Goal: Transaction & Acquisition: Download file/media

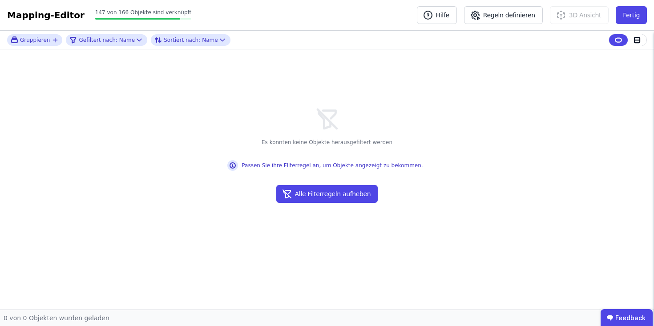
click at [31, 13] on div "Mapping-Editor" at bounding box center [45, 15] width 77 height 12
click at [634, 16] on button "Fertig" at bounding box center [631, 15] width 31 height 18
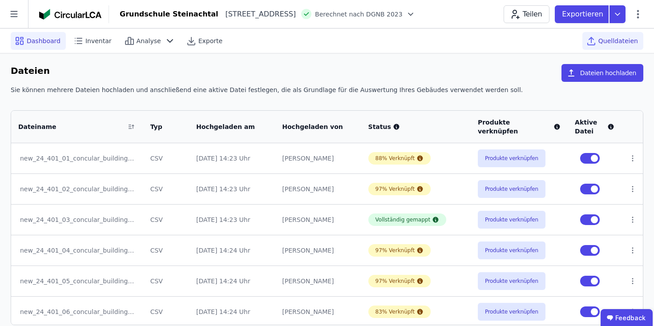
click at [28, 41] on span "Dashboard" at bounding box center [44, 40] width 34 height 9
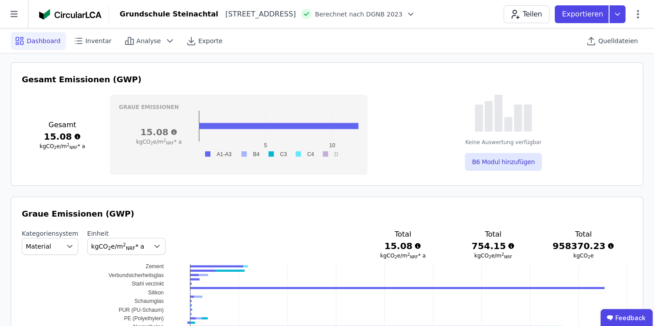
scroll to position [336, 0]
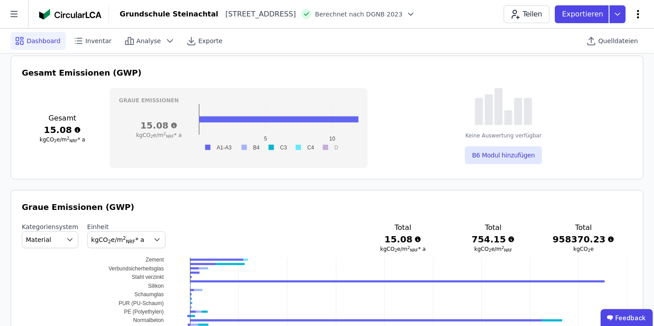
click at [643, 15] on icon at bounding box center [638, 14] width 11 height 11
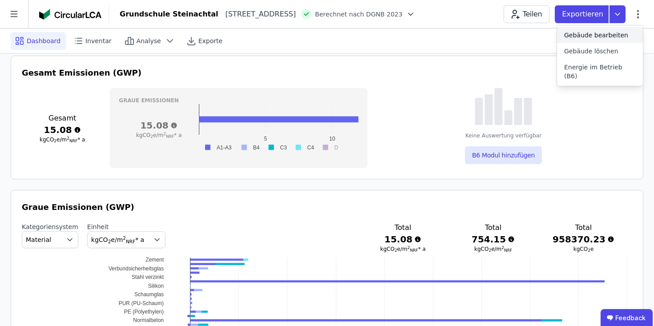
click at [581, 38] on span "Gebäude bearbeiten" at bounding box center [596, 35] width 64 height 9
select select "**********"
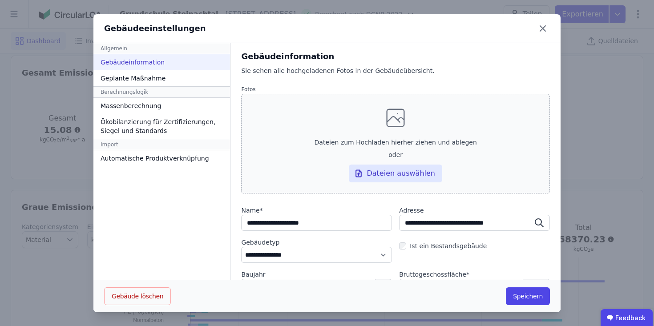
scroll to position [55, 0]
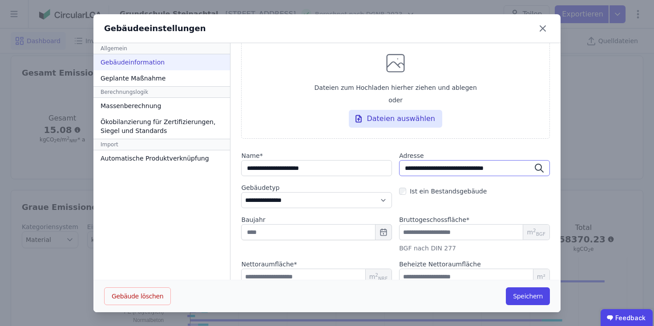
drag, startPoint x: 402, startPoint y: 168, endPoint x: 503, endPoint y: 170, distance: 101.1
click at [503, 170] on input "**********" at bounding box center [474, 168] width 151 height 16
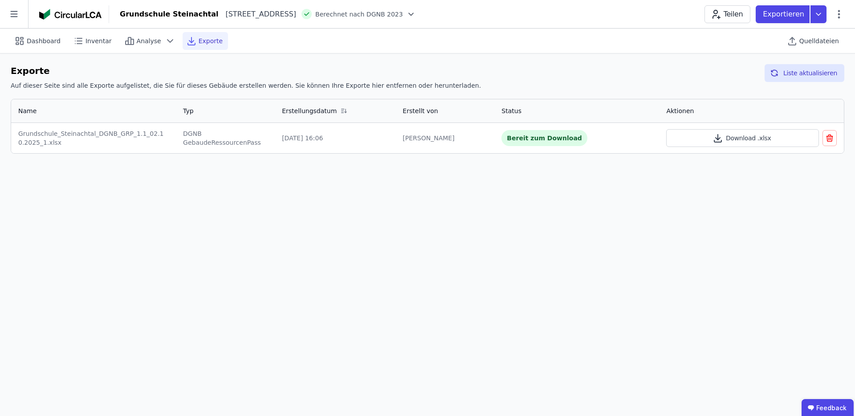
click at [58, 50] on div "Dashboard Inventar Analyse Exporte Quelldateien" at bounding box center [427, 40] width 833 height 24
click at [55, 42] on span "Dashboard" at bounding box center [44, 40] width 34 height 9
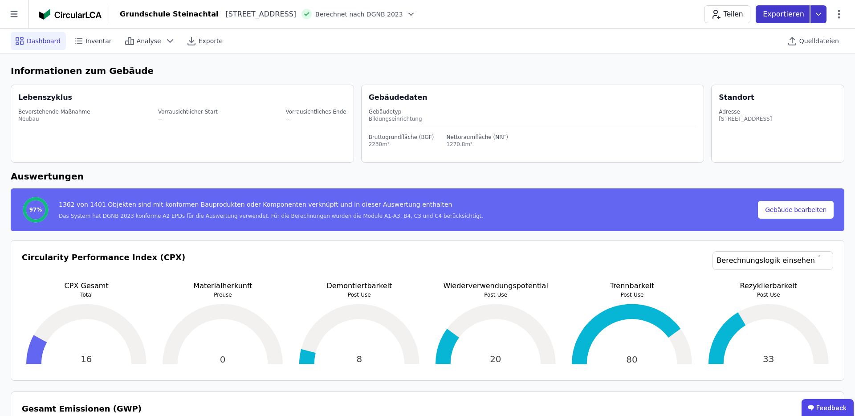
click at [783, 16] on p "Exportieren" at bounding box center [783, 14] width 43 height 11
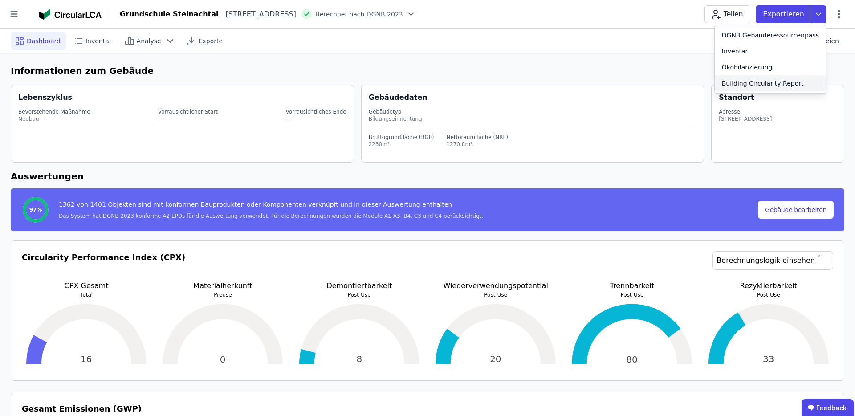
click at [764, 85] on div "Building Circularity Report" at bounding box center [762, 83] width 82 height 9
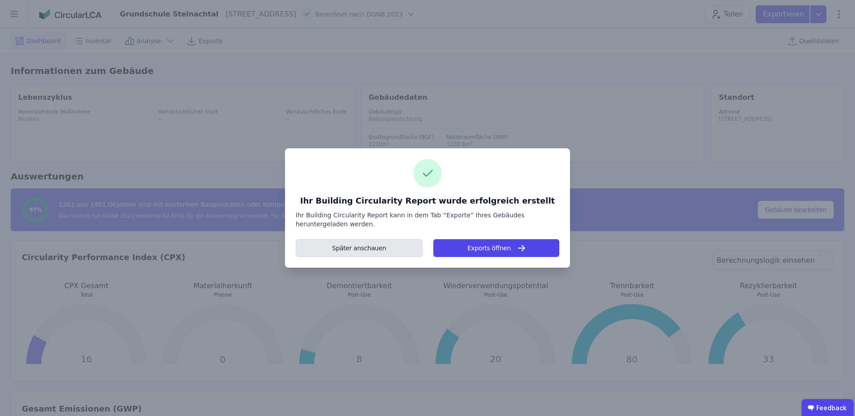
click at [356, 244] on button "Später anschauen" at bounding box center [359, 248] width 127 height 18
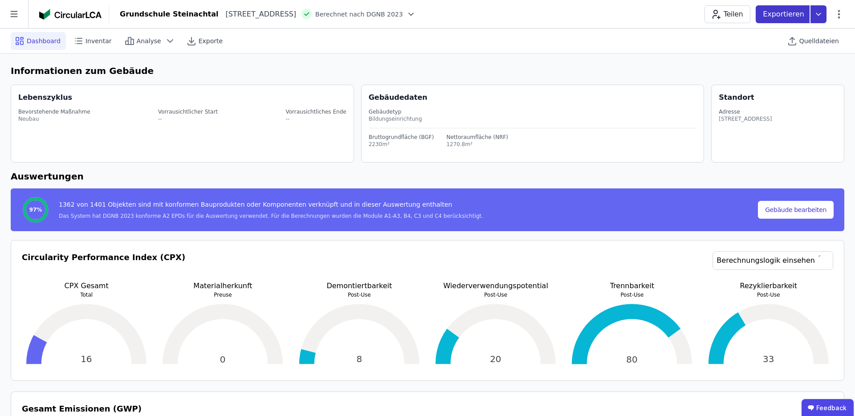
click at [791, 11] on p "Exportieren" at bounding box center [783, 14] width 43 height 11
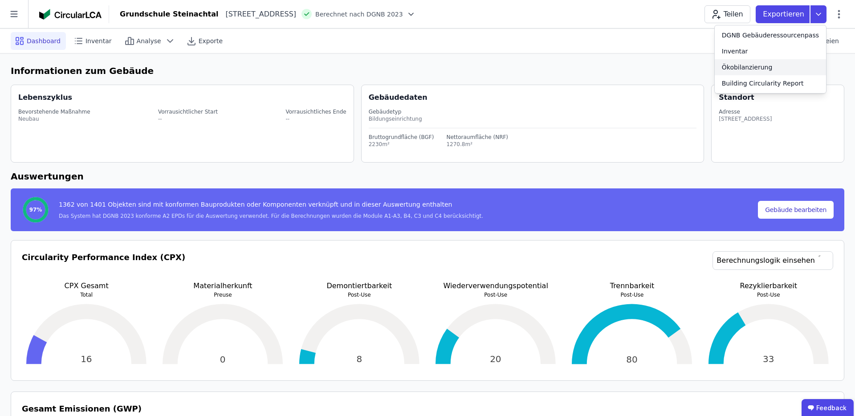
click at [747, 68] on div "Ökobilanzierung" at bounding box center [746, 67] width 51 height 9
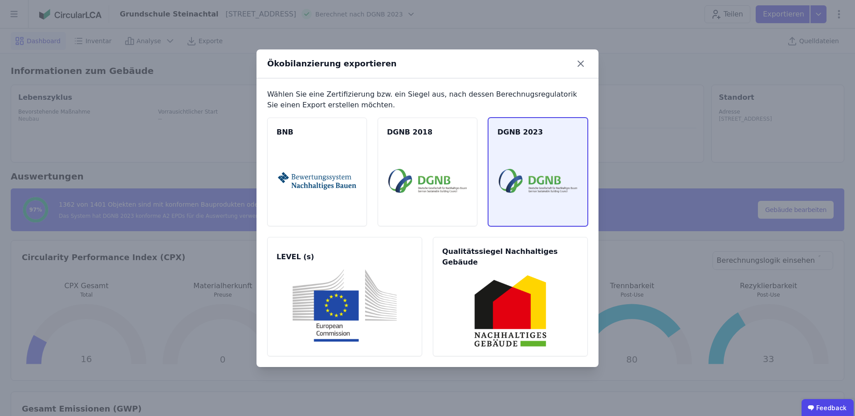
click at [542, 175] on img at bounding box center [538, 181] width 78 height 72
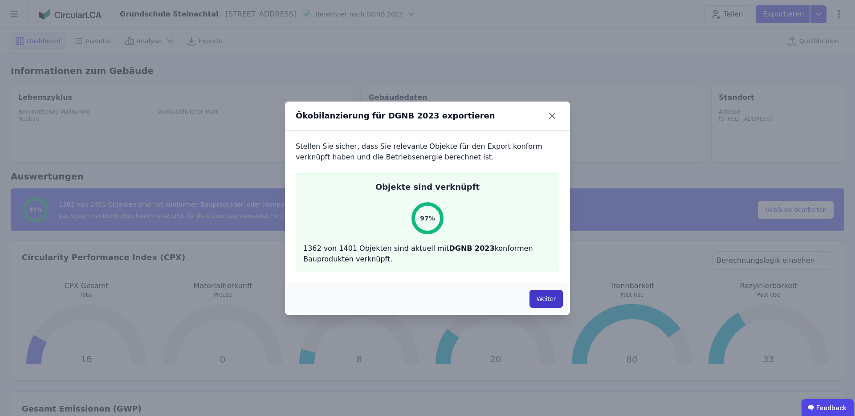
click at [543, 296] on button "Weiter" at bounding box center [545, 299] width 33 height 18
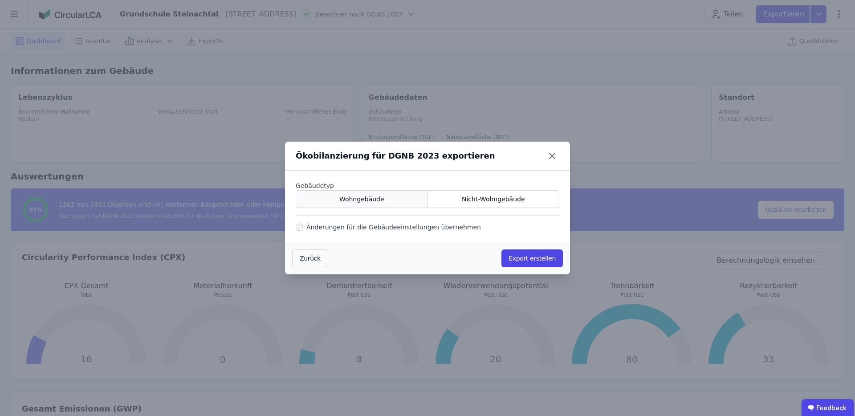
click at [405, 199] on div "Wohngebäude" at bounding box center [362, 199] width 132 height 18
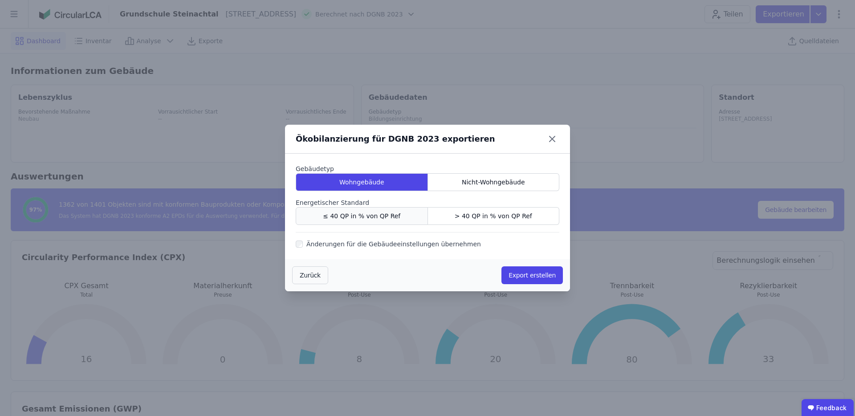
click at [382, 215] on span "≤ 40 QP in % von QP Ref" at bounding box center [361, 215] width 77 height 9
click at [537, 273] on button "Export erstellen" at bounding box center [531, 275] width 61 height 18
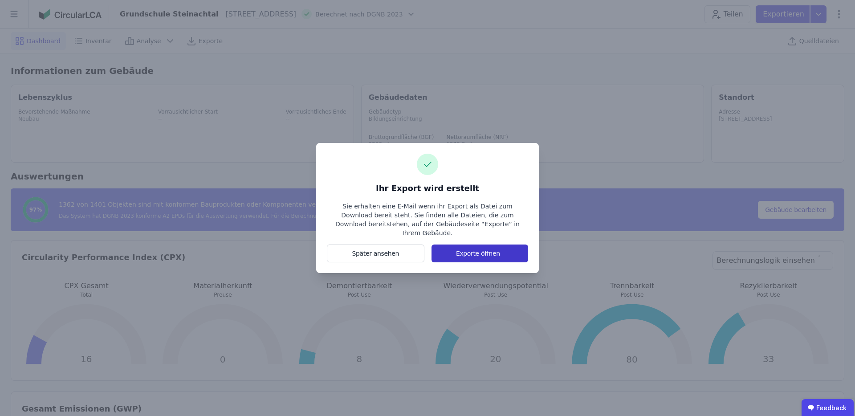
click at [482, 250] on button "Exporte öffnen" at bounding box center [479, 253] width 97 height 18
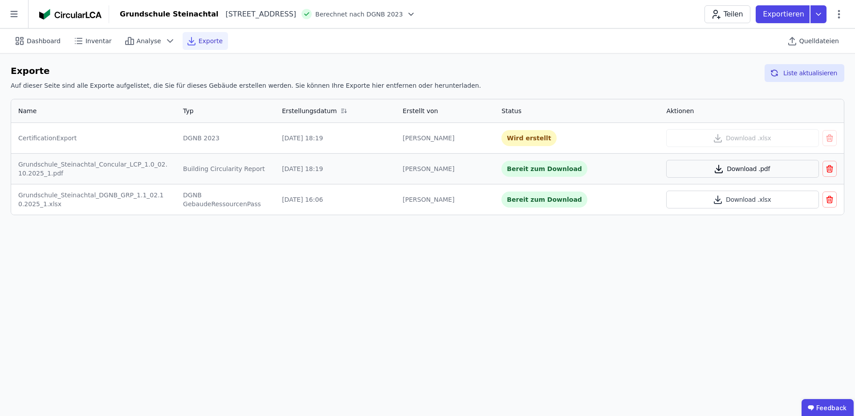
click at [735, 174] on button "Download .pdf" at bounding box center [742, 169] width 152 height 18
click at [589, 134] on div "Wird erstellt" at bounding box center [576, 138] width 150 height 16
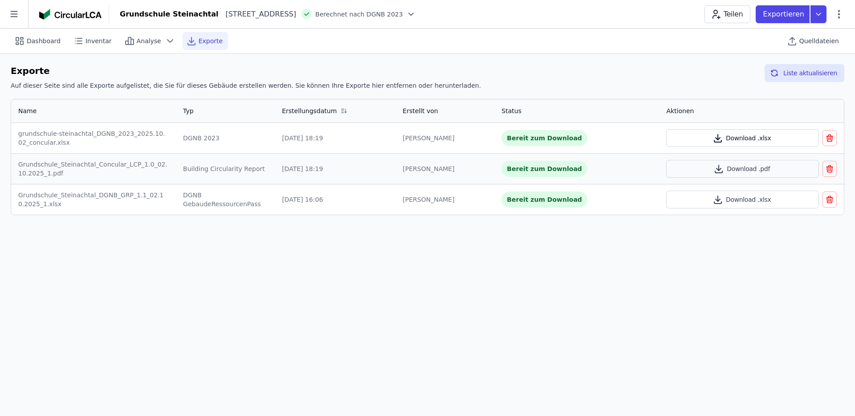
click at [761, 145] on button "Download .xlsx" at bounding box center [742, 138] width 152 height 18
click at [21, 14] on icon at bounding box center [14, 14] width 28 height 28
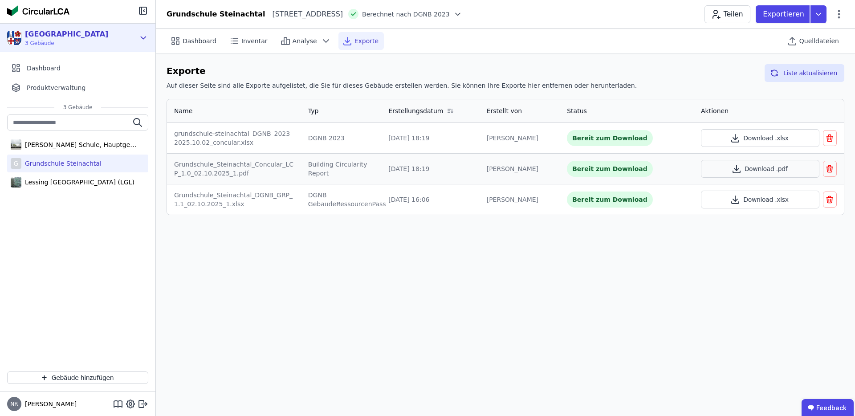
click at [143, 39] on icon at bounding box center [143, 37] width 5 height 2
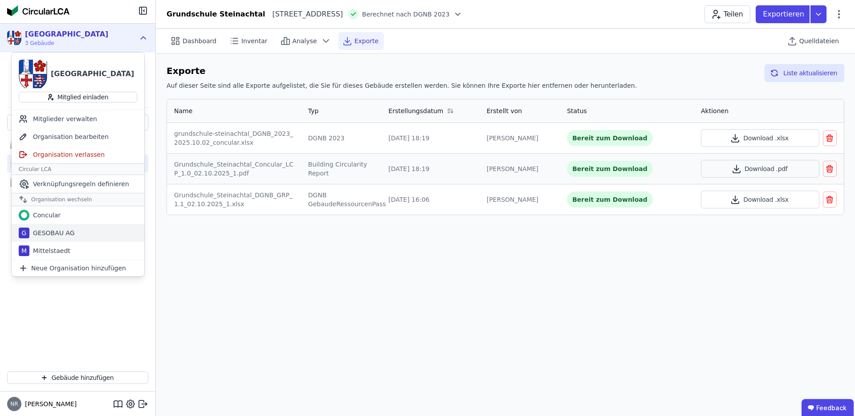
click at [70, 235] on div "GESOBAU AG" at bounding box center [51, 232] width 45 height 9
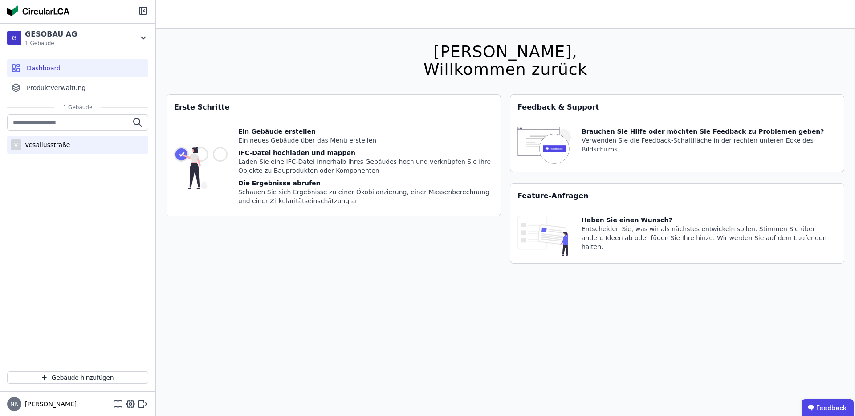
click at [66, 146] on div "Vesaliusstraße" at bounding box center [45, 144] width 49 height 9
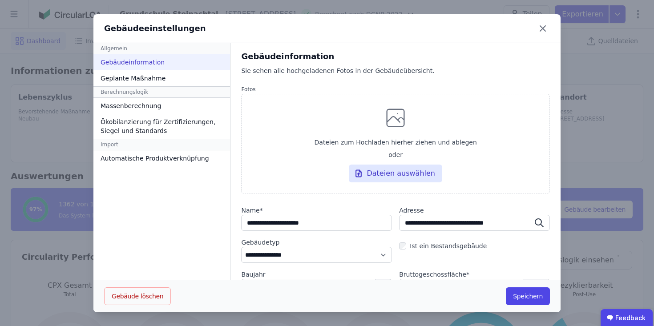
select select "**********"
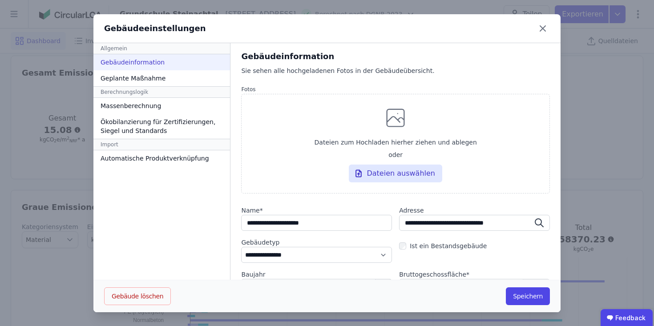
scroll to position [55, 0]
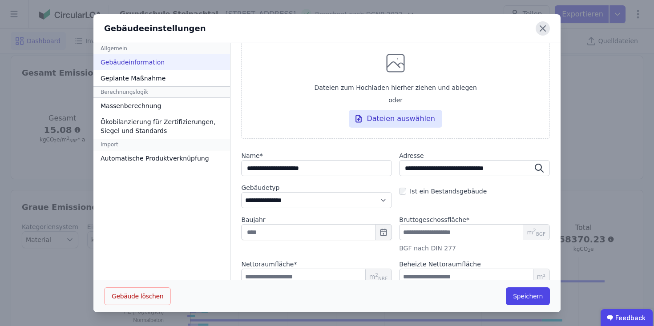
click at [536, 26] on icon at bounding box center [543, 28] width 14 height 14
